Goal: Register for event/course

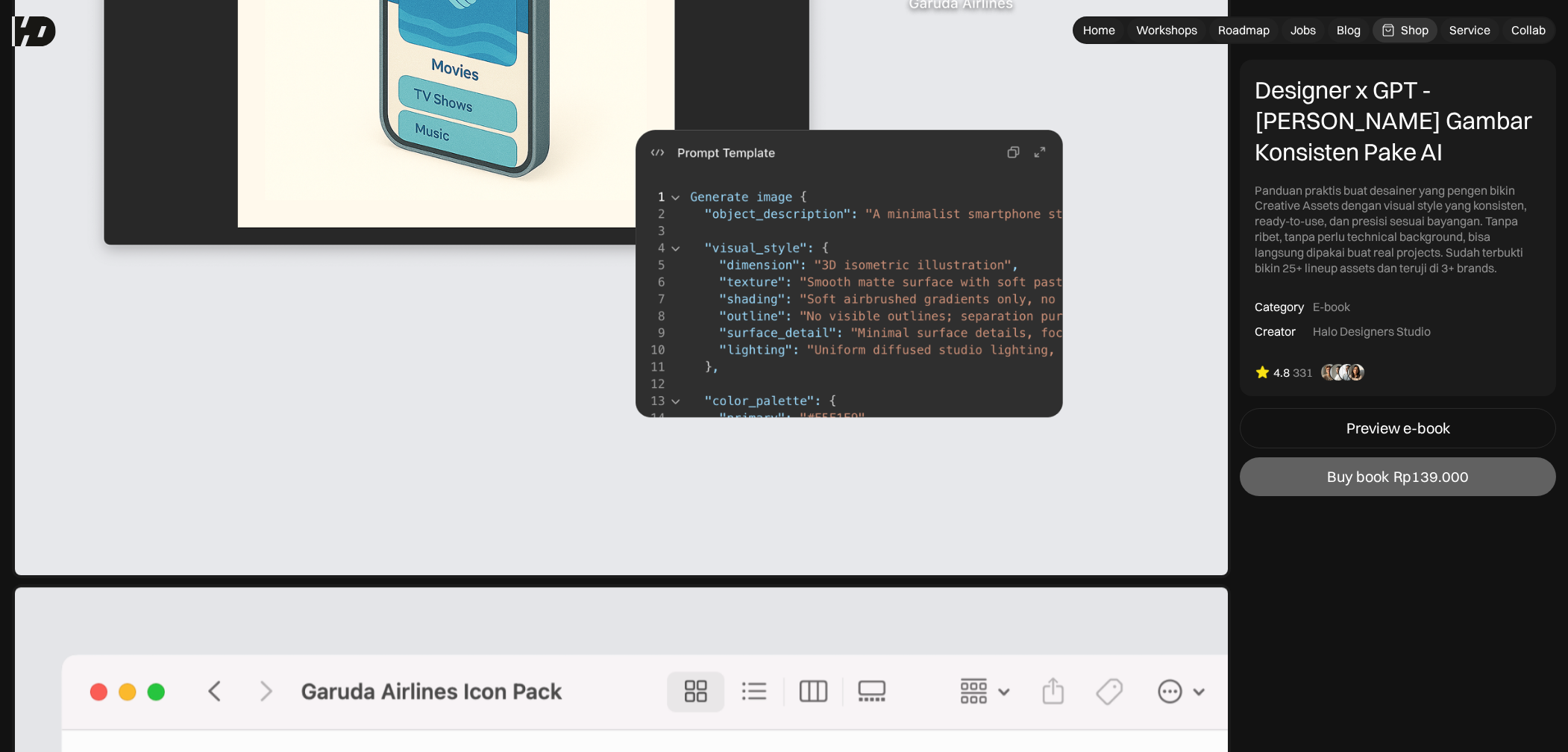
scroll to position [4176, 0]
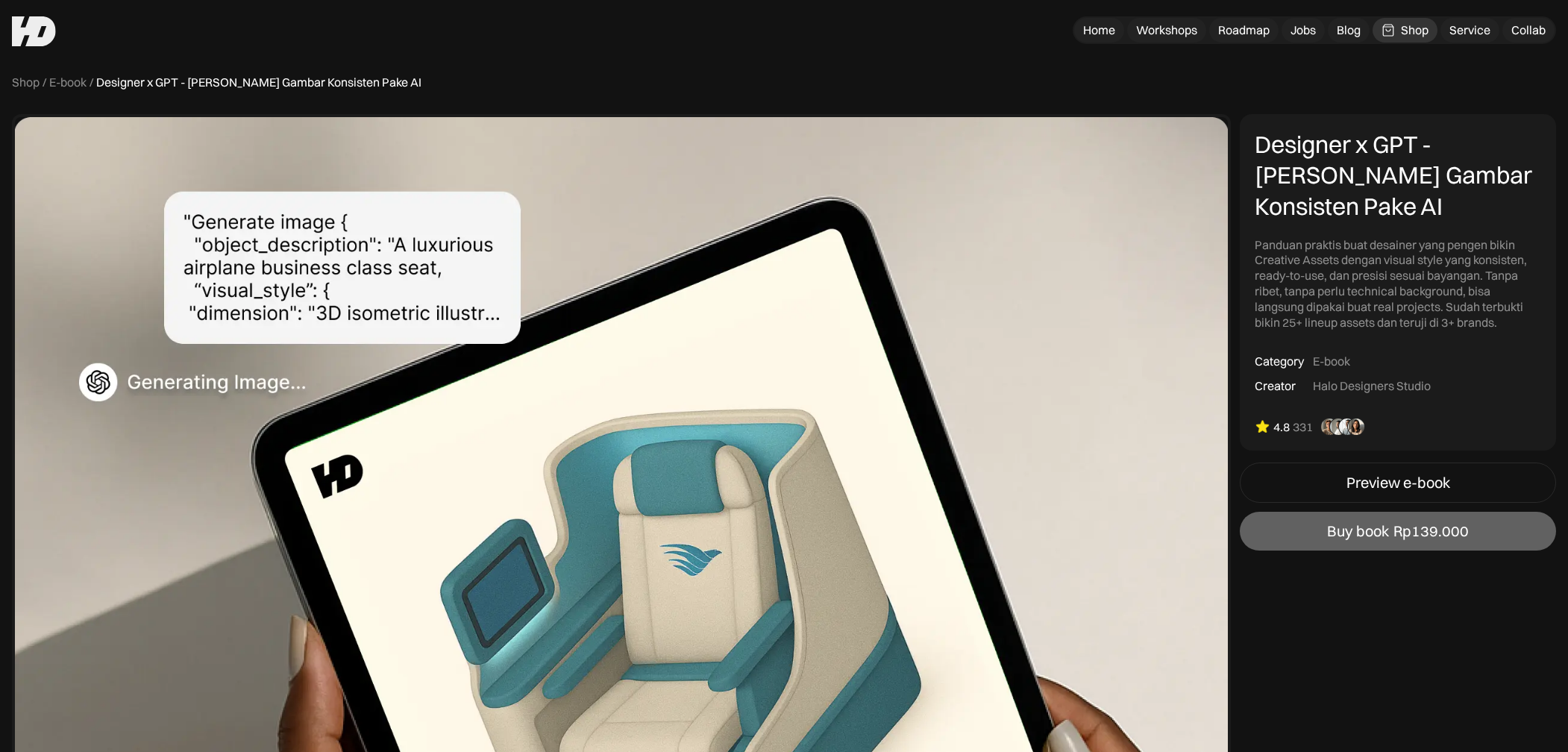
click at [50, 43] on img at bounding box center [34, 31] width 44 height 30
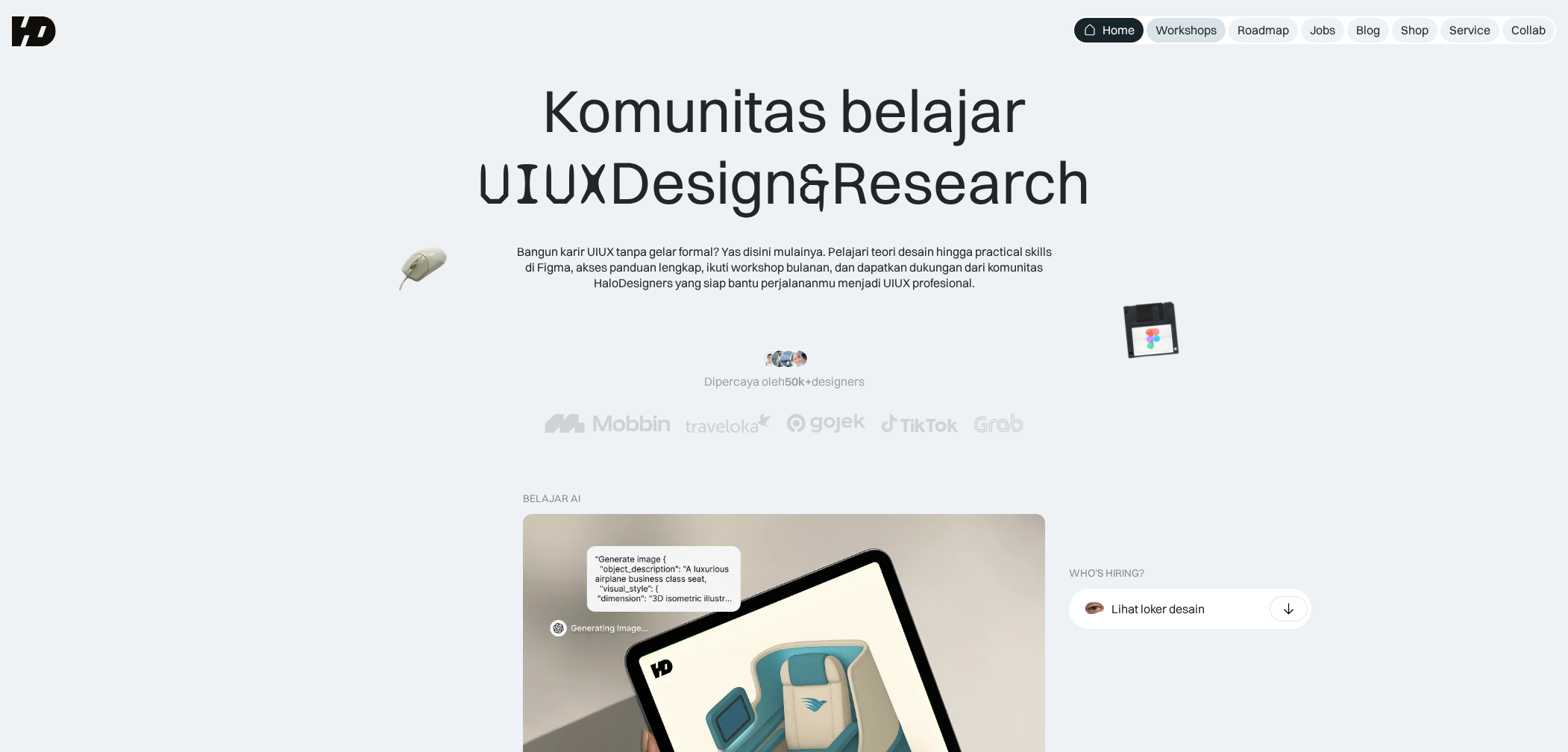
click at [1204, 35] on div "Workshops" at bounding box center [1186, 30] width 61 height 15
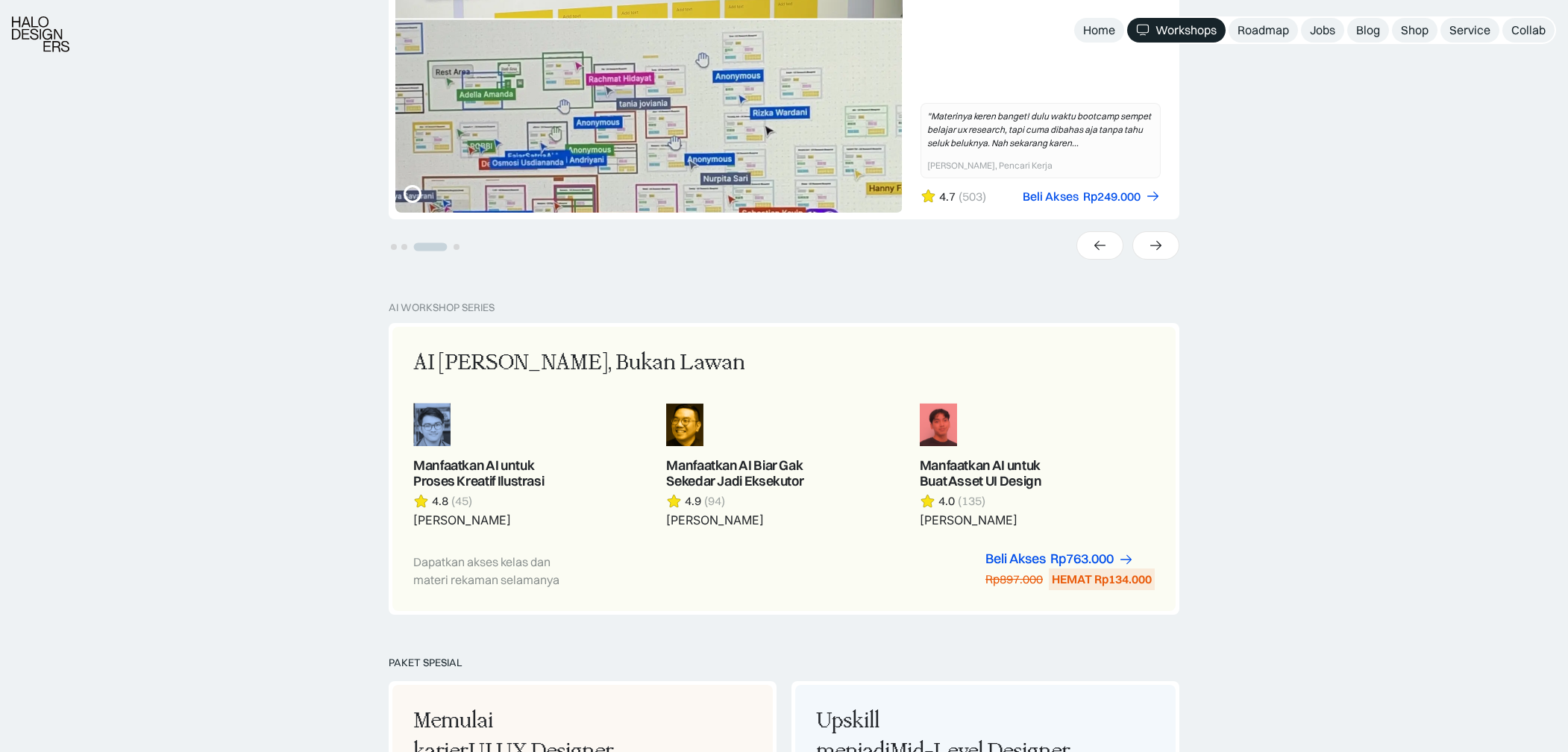
scroll to position [591, 0]
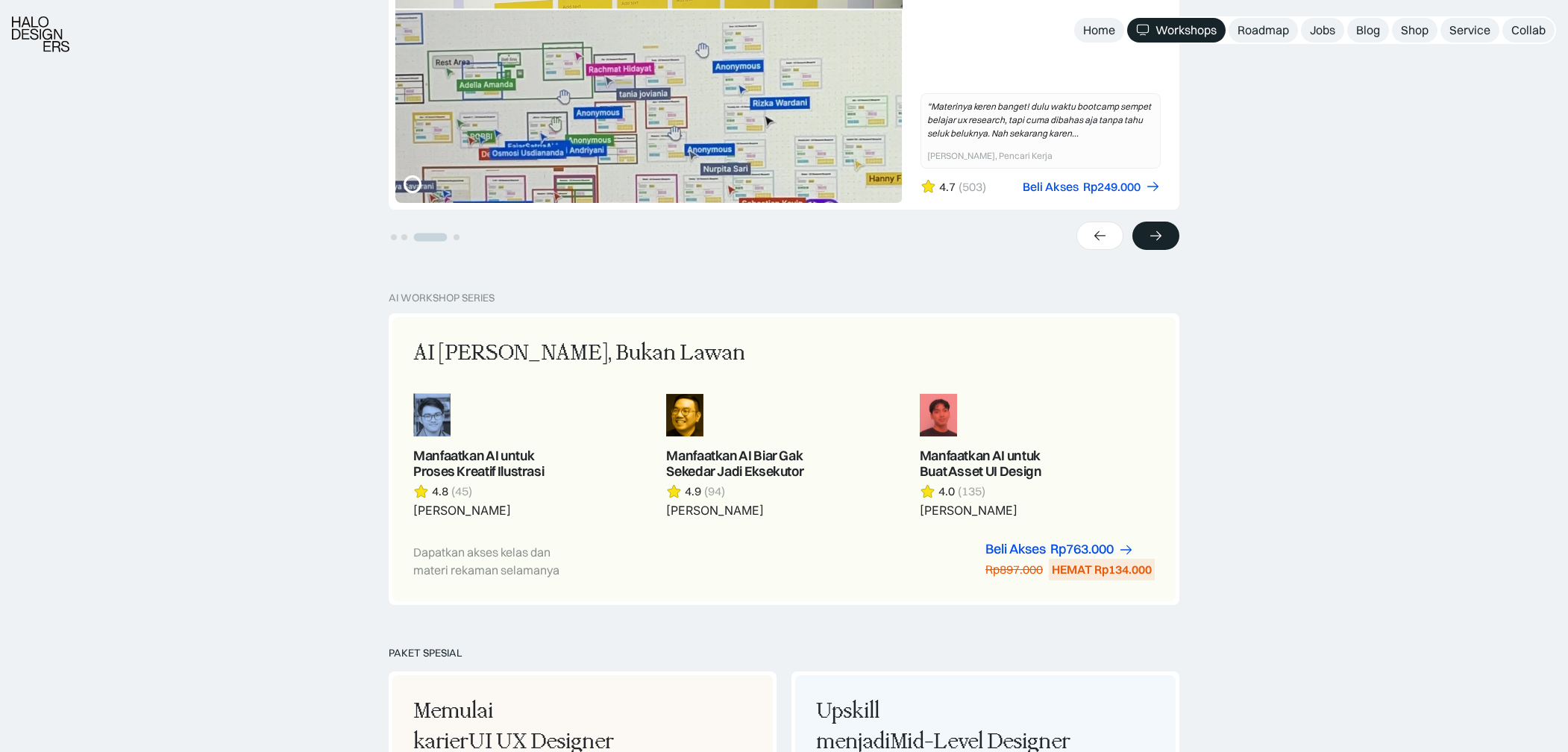
click at [1166, 245] on div at bounding box center [1156, 236] width 47 height 28
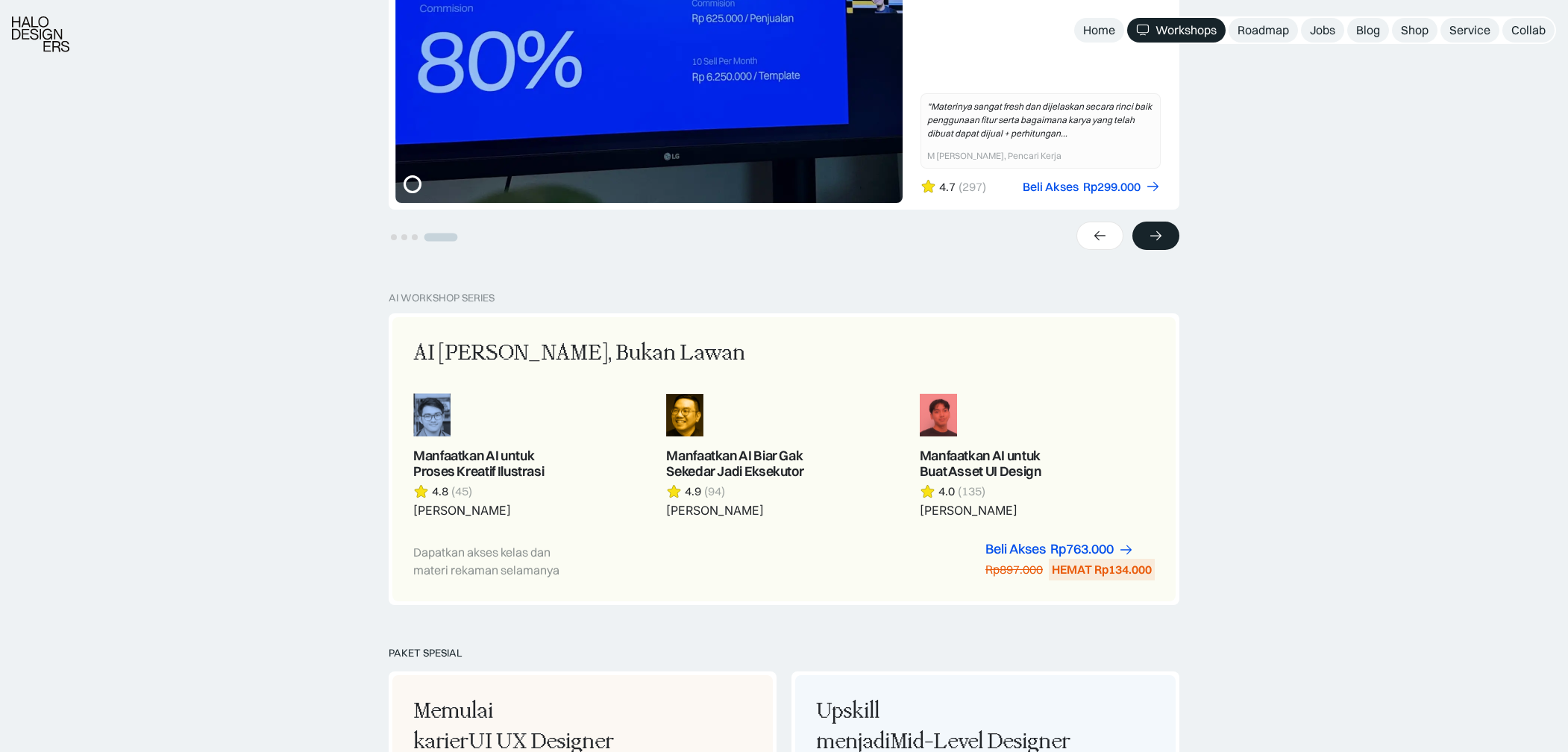
click at [1166, 245] on div at bounding box center [1156, 236] width 47 height 28
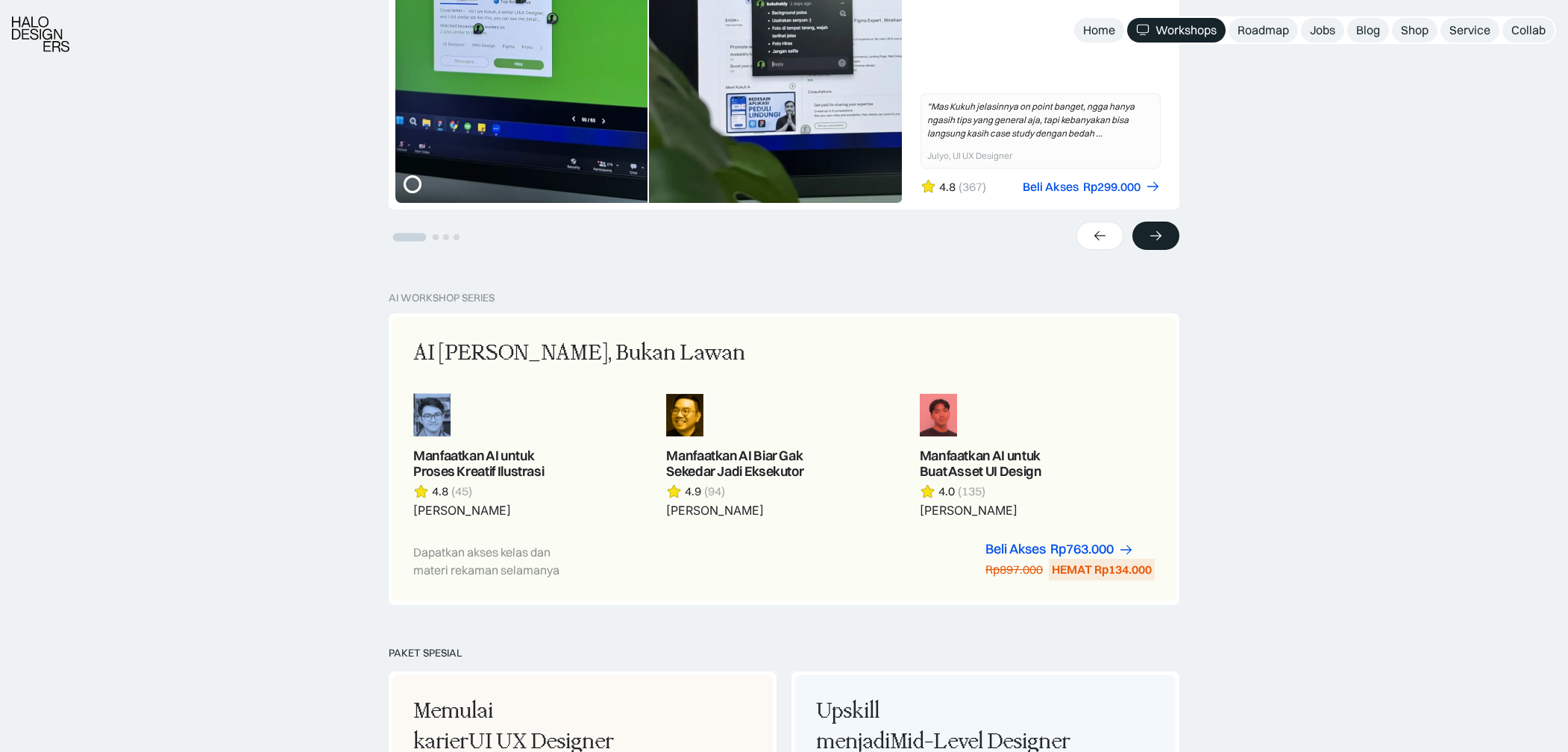
click at [1166, 245] on div at bounding box center [1156, 236] width 47 height 28
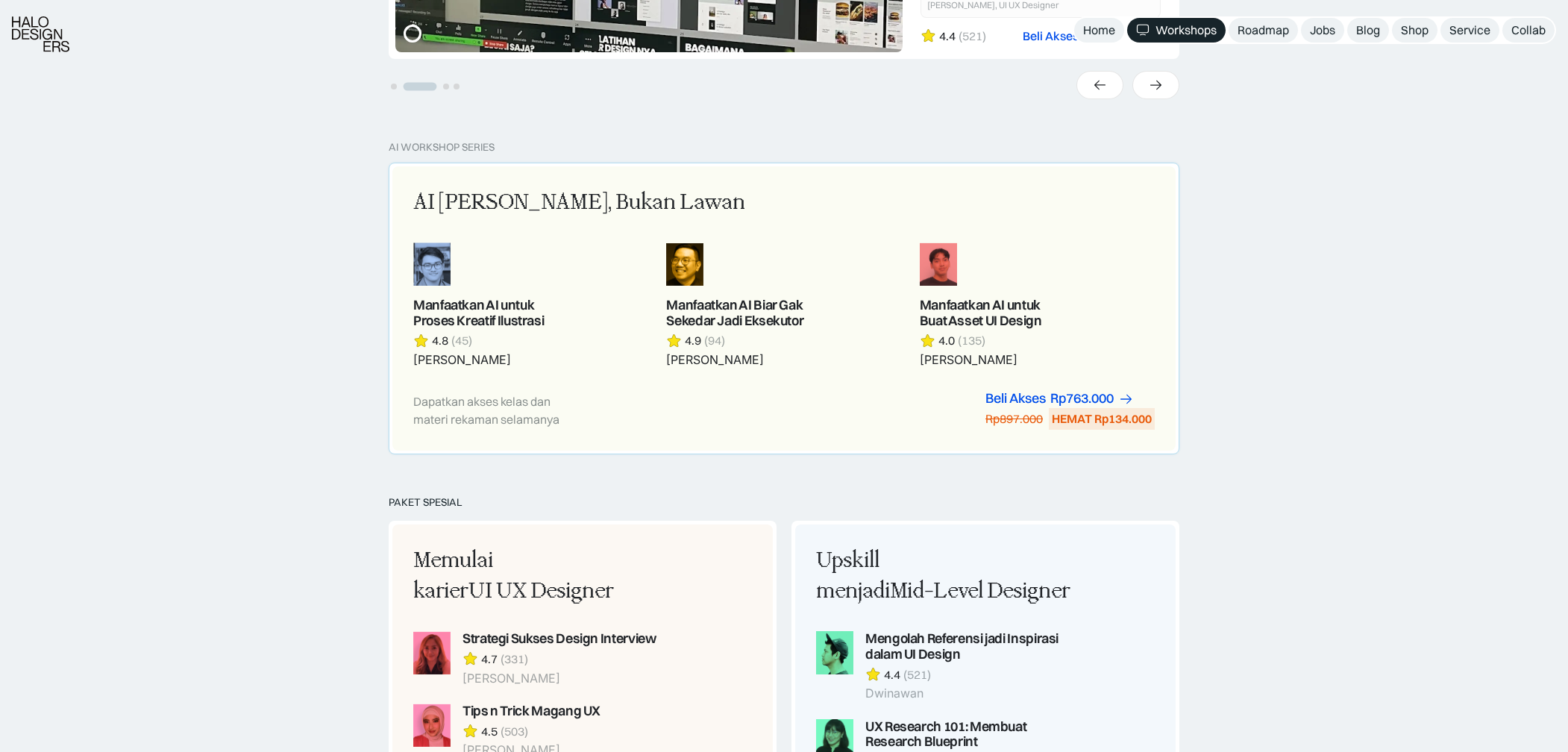
scroll to position [744, 0]
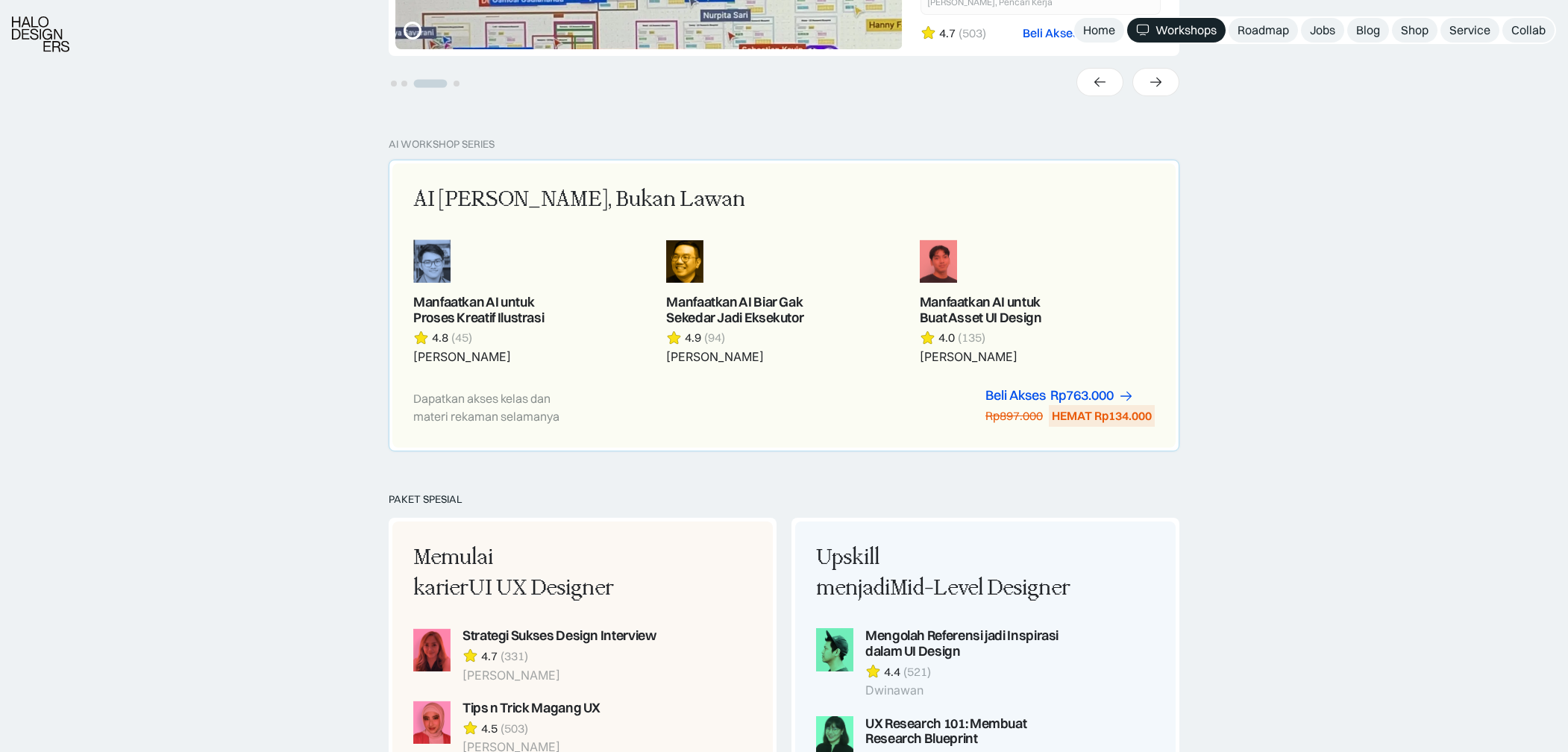
click at [1050, 233] on div "AI Adalah Teman, Bukan Lawan Manfaatkan AI untuk Proses Kreatif Ilustrasi 4.8 (…" at bounding box center [784, 305] width 742 height 242
click at [758, 202] on div "AI [PERSON_NAME], Bukan Lawan" at bounding box center [784, 200] width 742 height 31
